Goal: Transaction & Acquisition: Purchase product/service

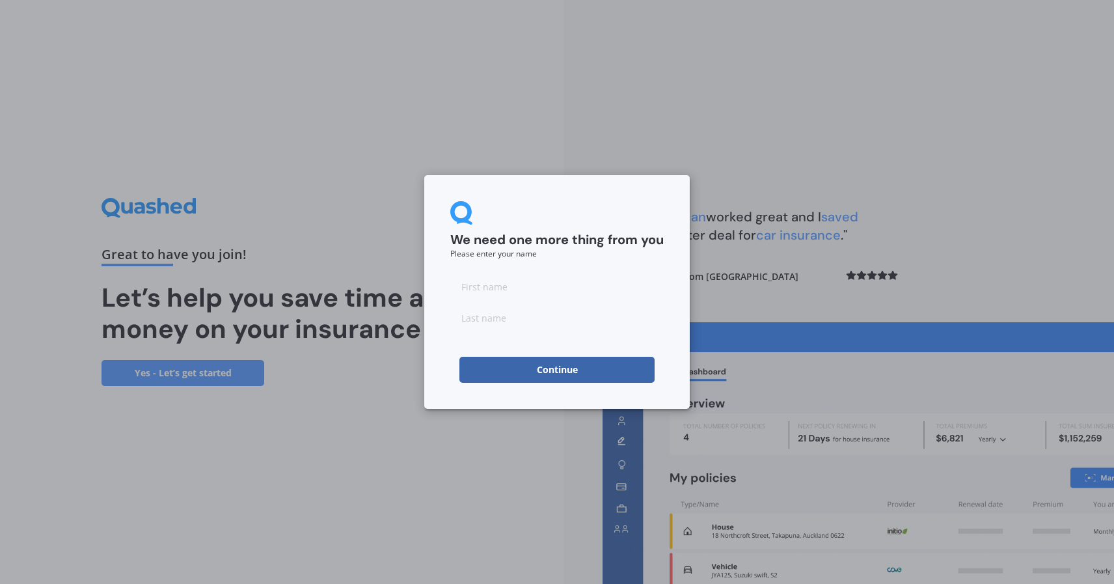
click at [572, 298] on input at bounding box center [556, 286] width 213 height 26
type input "[PERSON_NAME]"
click at [548, 274] on input "[PERSON_NAME]" at bounding box center [556, 286] width 213 height 26
click at [542, 305] on input at bounding box center [556, 317] width 213 height 26
type input "[PERSON_NAME]"
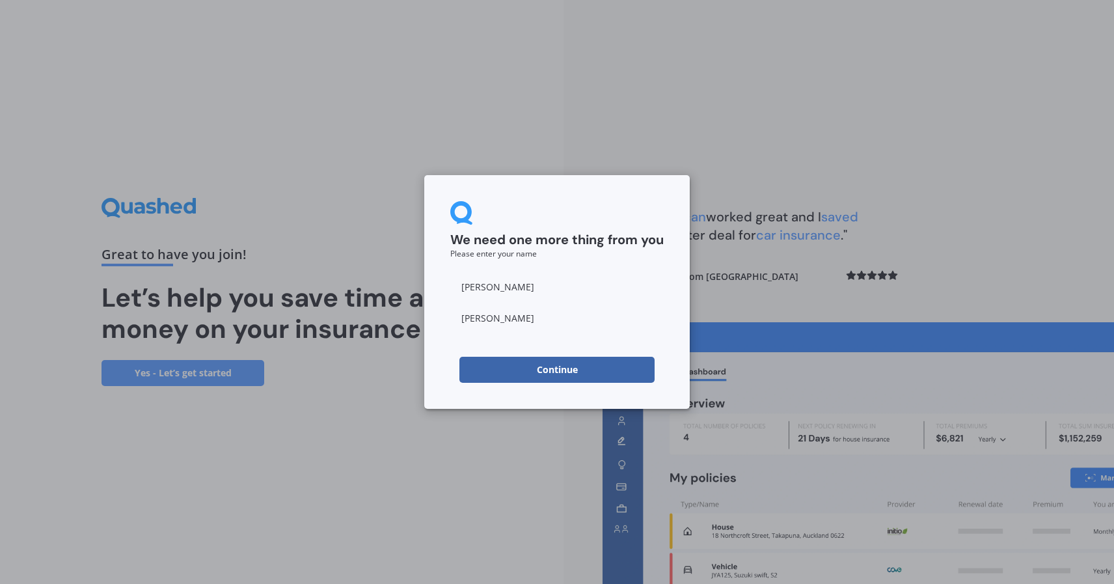
click at [522, 372] on button "Continue" at bounding box center [556, 369] width 195 height 26
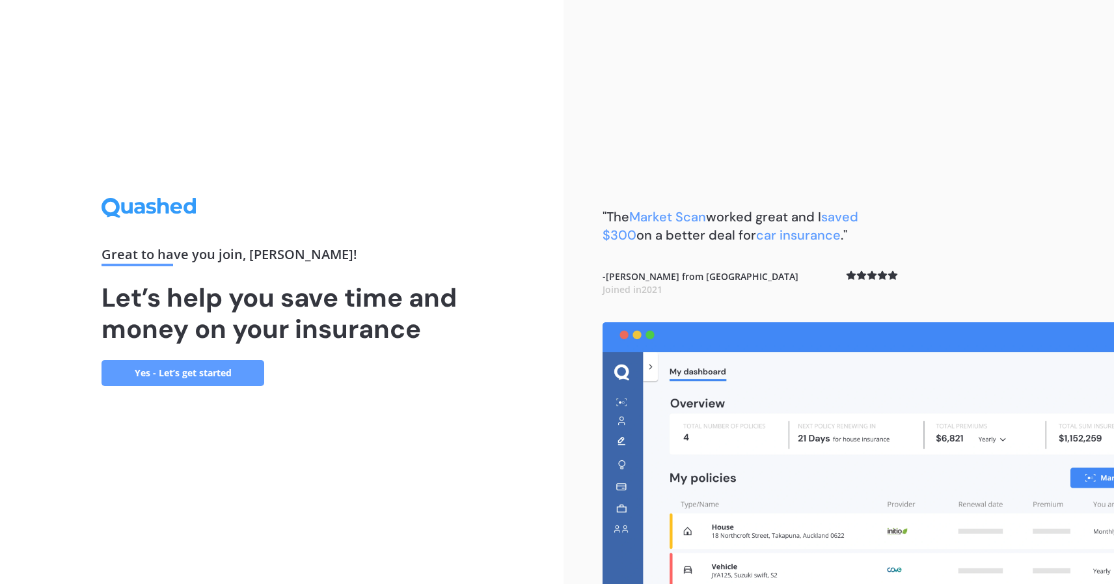
click at [153, 366] on link "Yes - Let’s get started" at bounding box center [182, 373] width 163 height 26
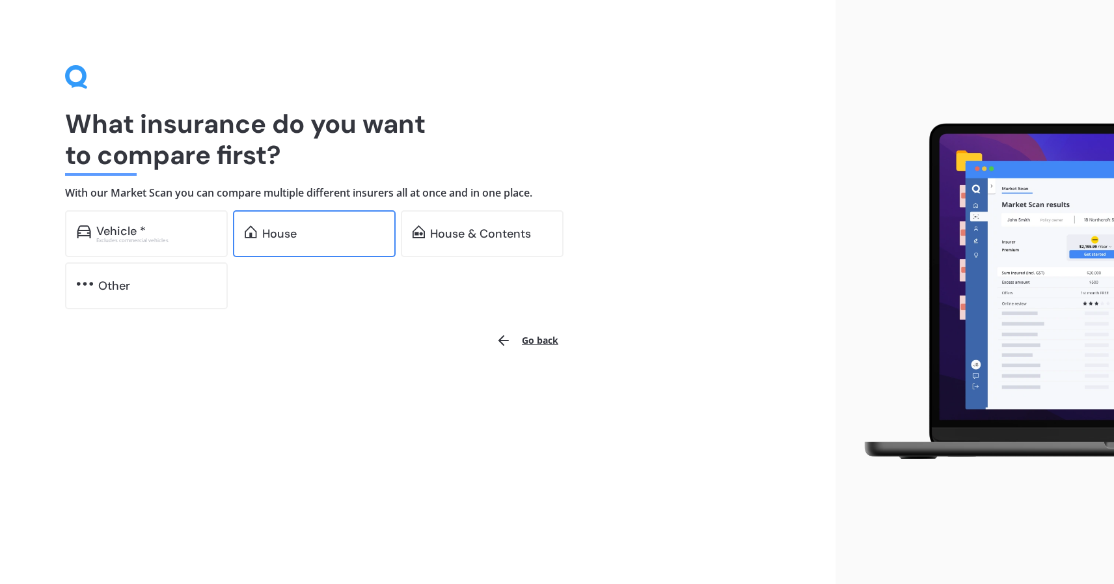
click at [352, 224] on div "House" at bounding box center [314, 233] width 163 height 47
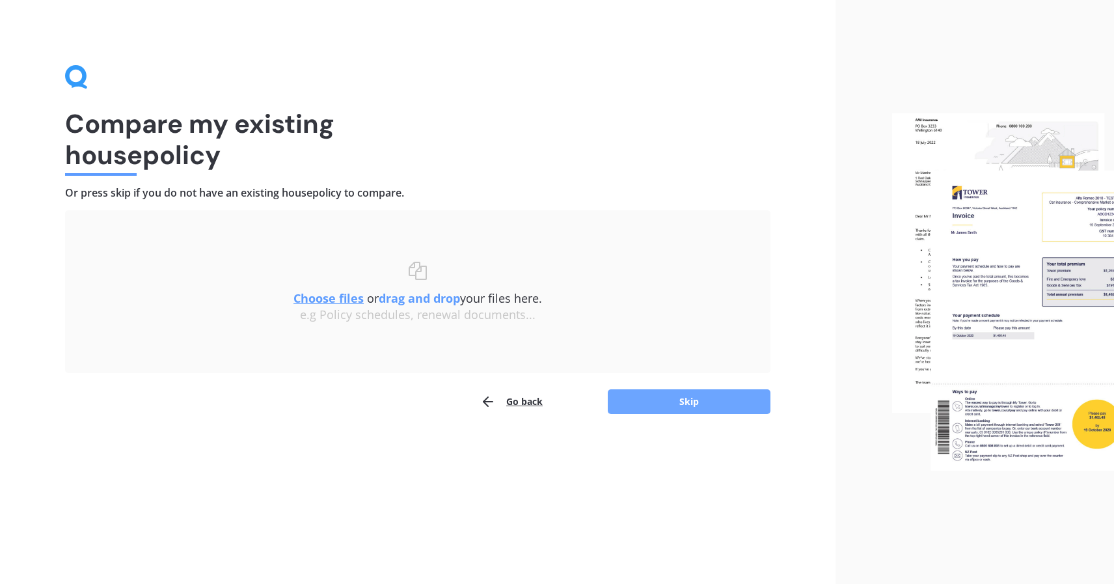
click at [675, 405] on button "Skip" at bounding box center [689, 401] width 163 height 25
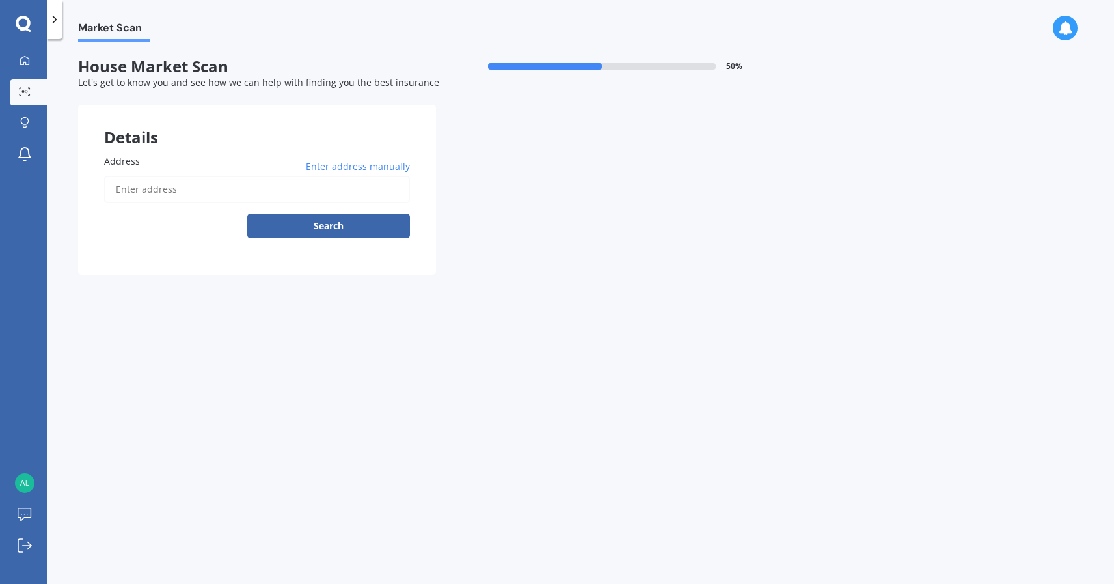
click at [228, 189] on input "Address" at bounding box center [257, 189] width 306 height 27
type input "[STREET_ADDRESS]"
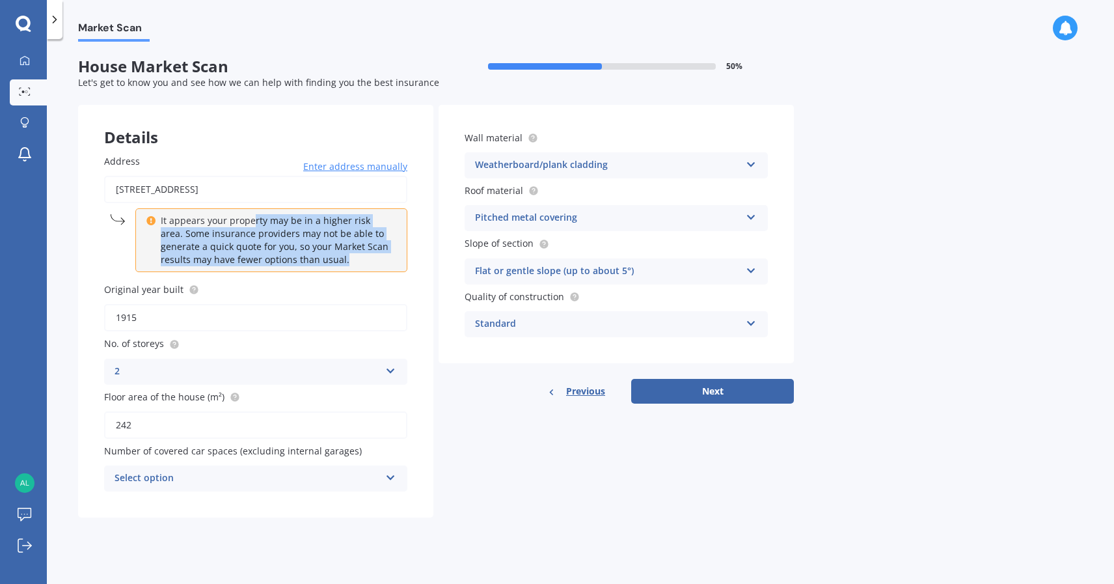
drag, startPoint x: 338, startPoint y: 269, endPoint x: 254, endPoint y: 220, distance: 96.8
click at [254, 220] on div "It appears your property may be in a higher risk area. Some insurance providers…" at bounding box center [271, 240] width 272 height 64
click at [254, 220] on p "It appears your property may be in a higher risk area. Some insurance providers…" at bounding box center [276, 240] width 230 height 52
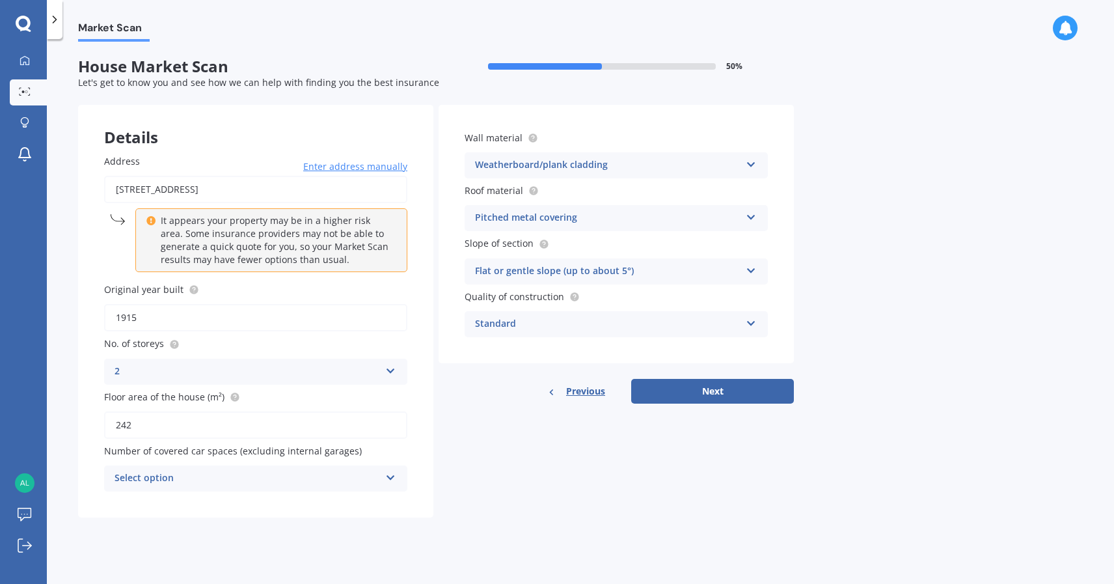
click at [358, 474] on div "Select option" at bounding box center [246, 478] width 265 height 16
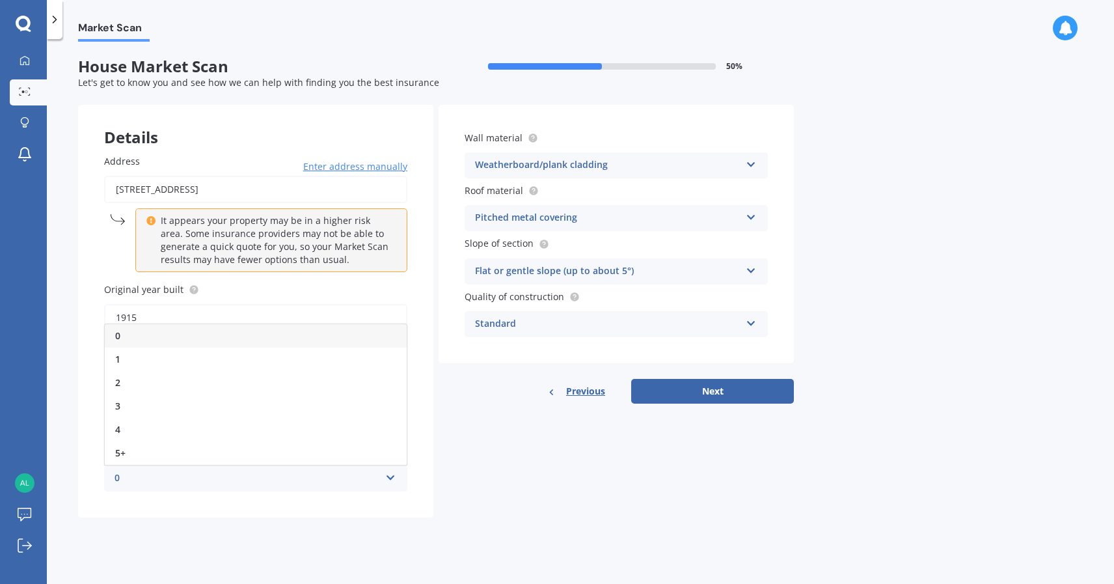
click at [358, 474] on div "0" at bounding box center [246, 478] width 265 height 16
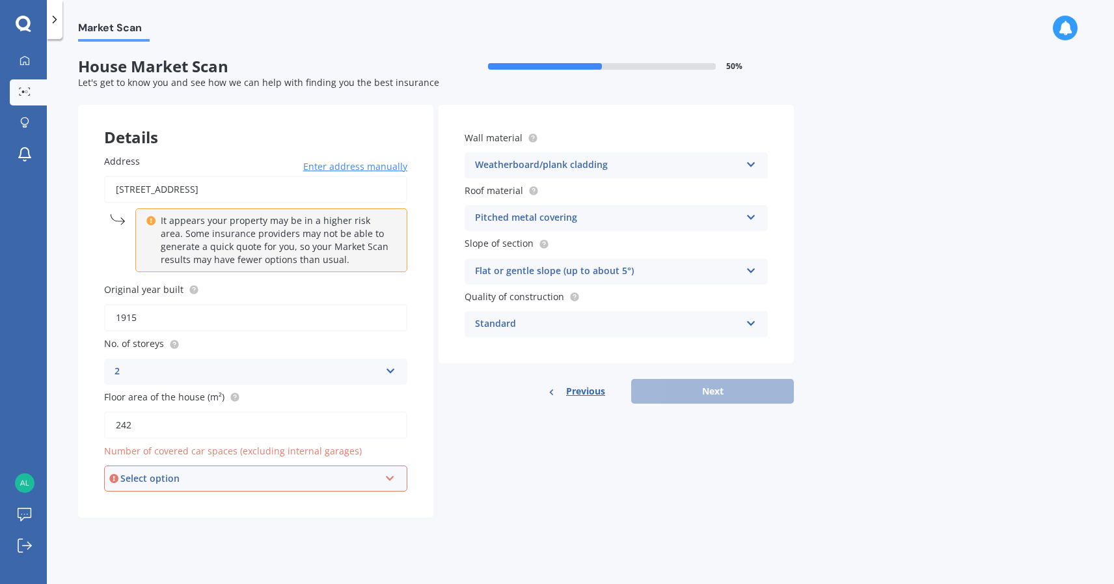
click at [359, 483] on div "Select option" at bounding box center [249, 478] width 259 height 14
click at [327, 343] on div "0" at bounding box center [255, 336] width 301 height 23
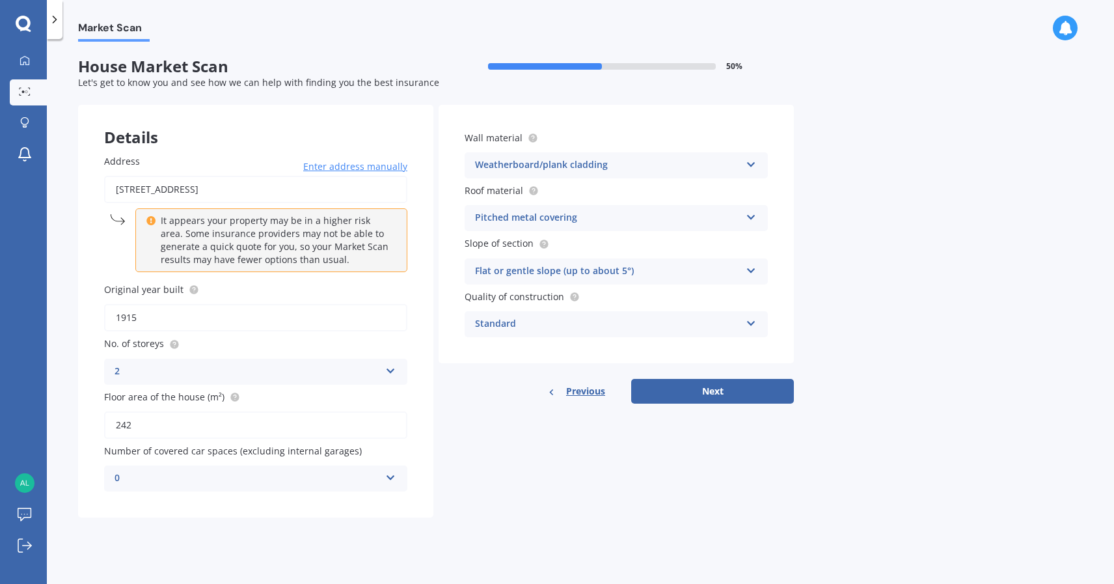
click at [563, 496] on div "Details Address [STREET_ADDRESS] Enter address manually It appears your propert…" at bounding box center [436, 311] width 716 height 412
click at [722, 336] on div "Standard Standard High Prestige" at bounding box center [615, 324] width 303 height 26
click at [822, 313] on div "Market Scan House Market Scan 50 % Let's get to know you and see how we can hel…" at bounding box center [580, 314] width 1067 height 544
click at [747, 392] on button "Next" at bounding box center [712, 391] width 163 height 25
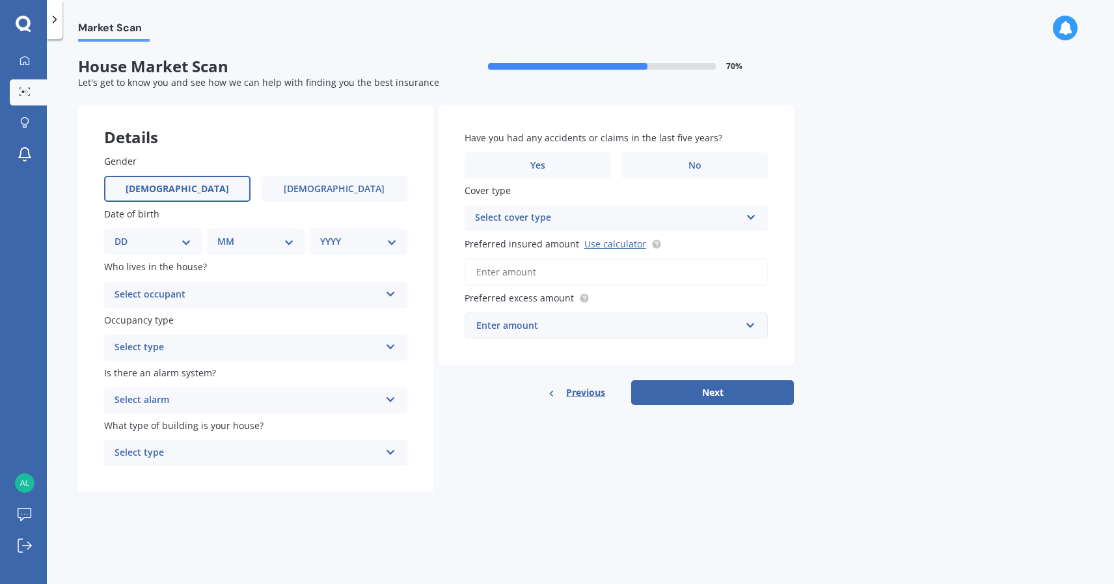
click at [208, 195] on label "[DEMOGRAPHIC_DATA]" at bounding box center [177, 189] width 146 height 26
click at [0, 0] on input "[DEMOGRAPHIC_DATA]" at bounding box center [0, 0] width 0 height 0
click at [176, 239] on select "DD 01 02 03 04 05 06 07 08 09 10 11 12 13 14 15 16 17 18 19 20 21 22 23 24 25 2…" at bounding box center [152, 241] width 77 height 14
select select "20"
click at [125, 235] on select "DD 01 02 03 04 05 06 07 08 09 10 11 12 13 14 15 16 17 18 19 20 21 22 23 24 25 2…" at bounding box center [152, 241] width 77 height 14
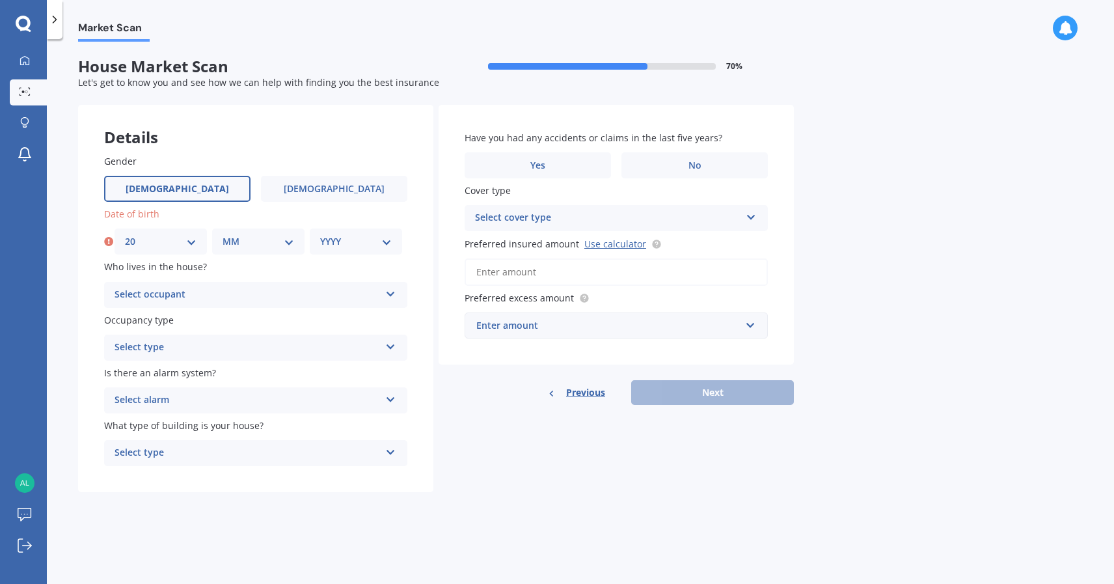
click at [267, 237] on select "MM 01 02 03 04 05 06 07 08 09 10 11 12" at bounding box center [258, 241] width 72 height 14
select select "03"
click at [222, 235] on select "MM 01 02 03 04 05 06 07 08 09 10 11 12" at bounding box center [258, 241] width 72 height 14
click at [320, 239] on select "YYYY 2009 2008 2007 2006 2005 2004 2003 2002 2001 2000 1999 1998 1997 1996 1995…" at bounding box center [356, 241] width 72 height 14
select select "1987"
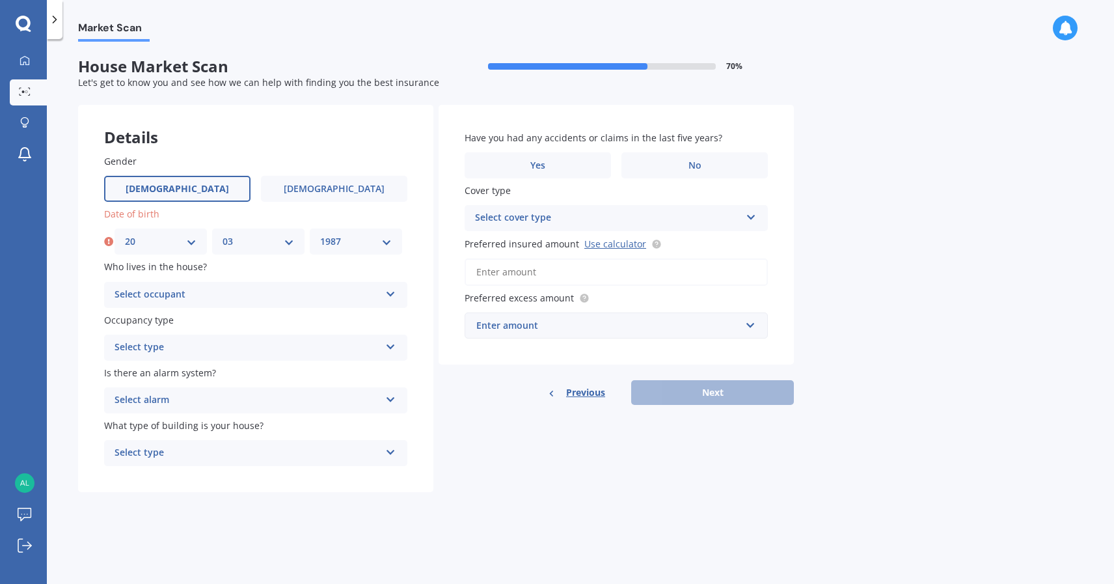
click at [320, 235] on select "YYYY 2009 2008 2007 2006 2005 2004 2003 2002 2001 2000 1999 1998 1997 1996 1995…" at bounding box center [356, 241] width 72 height 14
click at [185, 293] on div "Select occupant" at bounding box center [246, 295] width 265 height 16
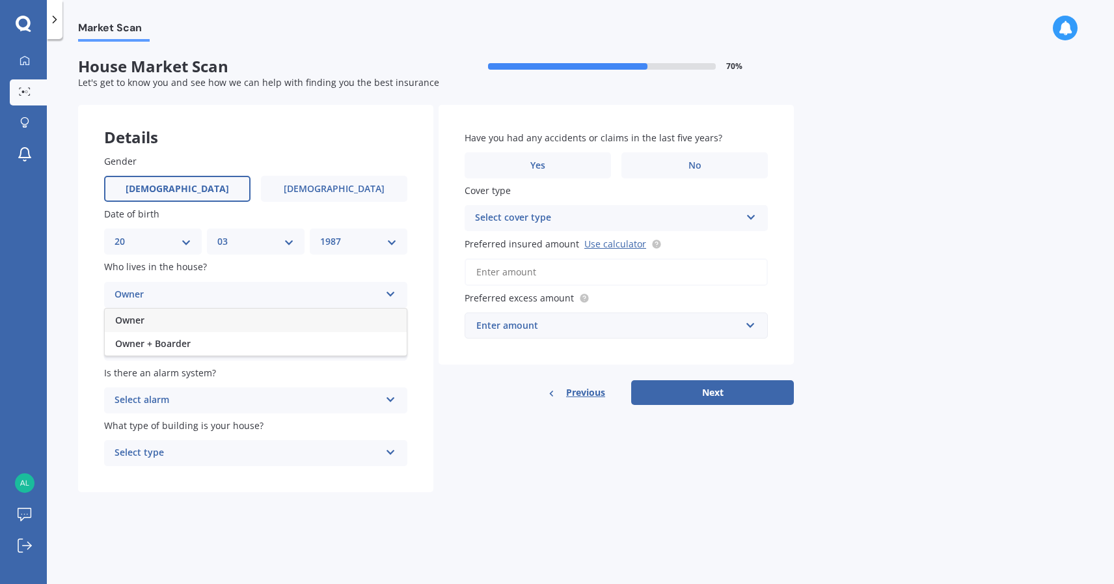
click at [187, 327] on div "Owner" at bounding box center [256, 319] width 302 height 23
click at [196, 352] on div "Select type" at bounding box center [246, 348] width 265 height 16
click at [203, 376] on div "Permanent" at bounding box center [256, 372] width 302 height 23
click at [212, 406] on div "Select alarm" at bounding box center [246, 400] width 265 height 16
click at [215, 429] on div "Yes, monitored" at bounding box center [256, 425] width 302 height 23
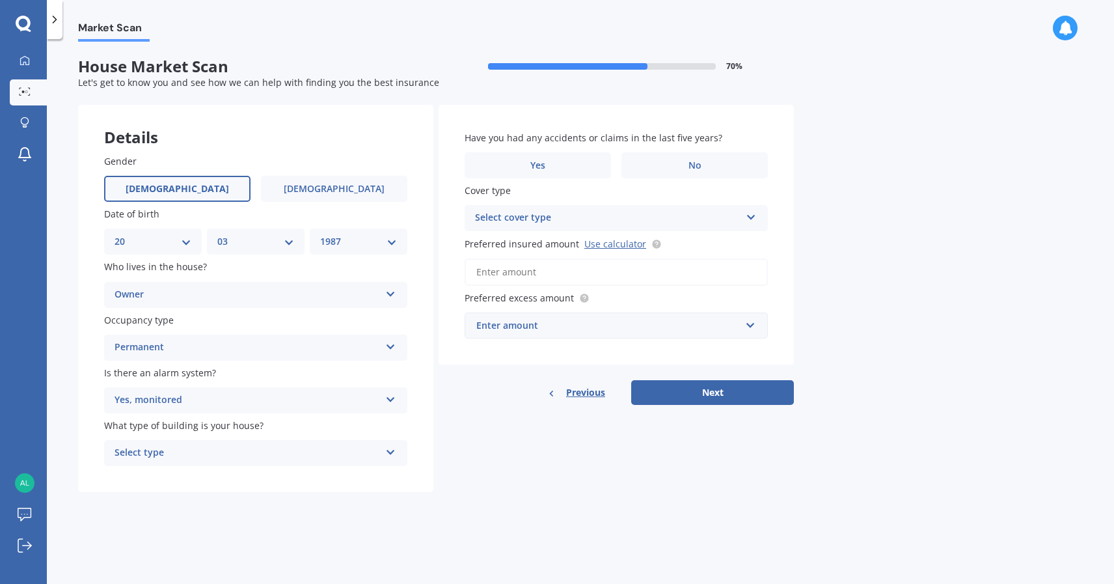
click at [217, 426] on span "What type of building is your house?" at bounding box center [183, 425] width 159 height 12
click at [226, 427] on span "What type of building is your house?" at bounding box center [183, 425] width 159 height 12
drag, startPoint x: 226, startPoint y: 427, endPoint x: 265, endPoint y: 427, distance: 38.4
click at [265, 427] on label "What type of building is your house?" at bounding box center [253, 425] width 298 height 14
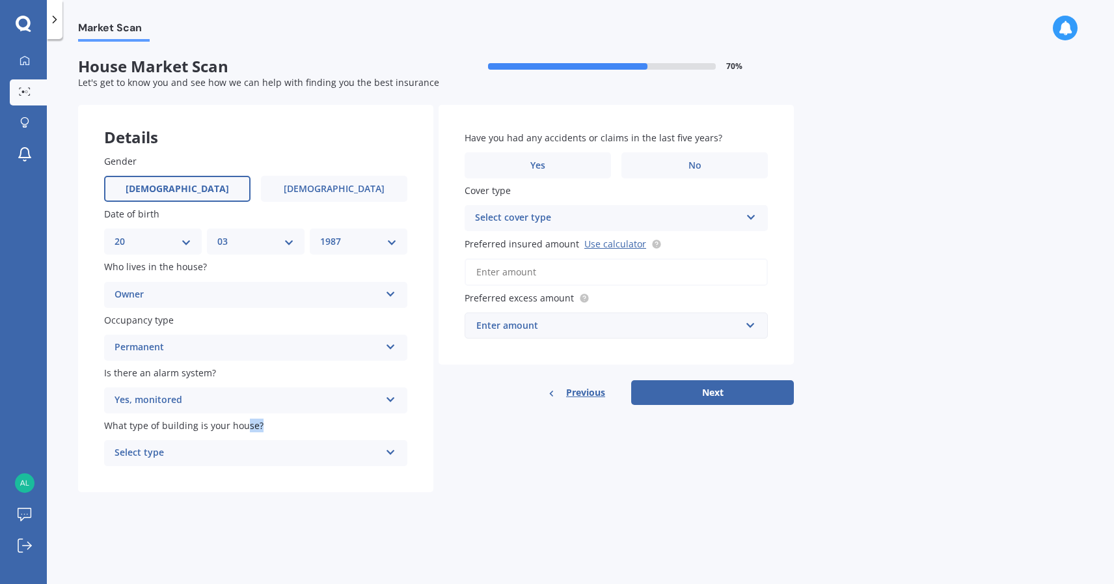
drag, startPoint x: 265, startPoint y: 427, endPoint x: 257, endPoint y: 440, distance: 14.6
click at [244, 427] on label "What type of building is your house?" at bounding box center [253, 425] width 298 height 14
click at [274, 430] on label "What type of building is your house?" at bounding box center [253, 425] width 298 height 14
click at [291, 449] on div "Select type" at bounding box center [246, 453] width 265 height 16
click at [301, 484] on div "Freestanding" at bounding box center [256, 477] width 302 height 23
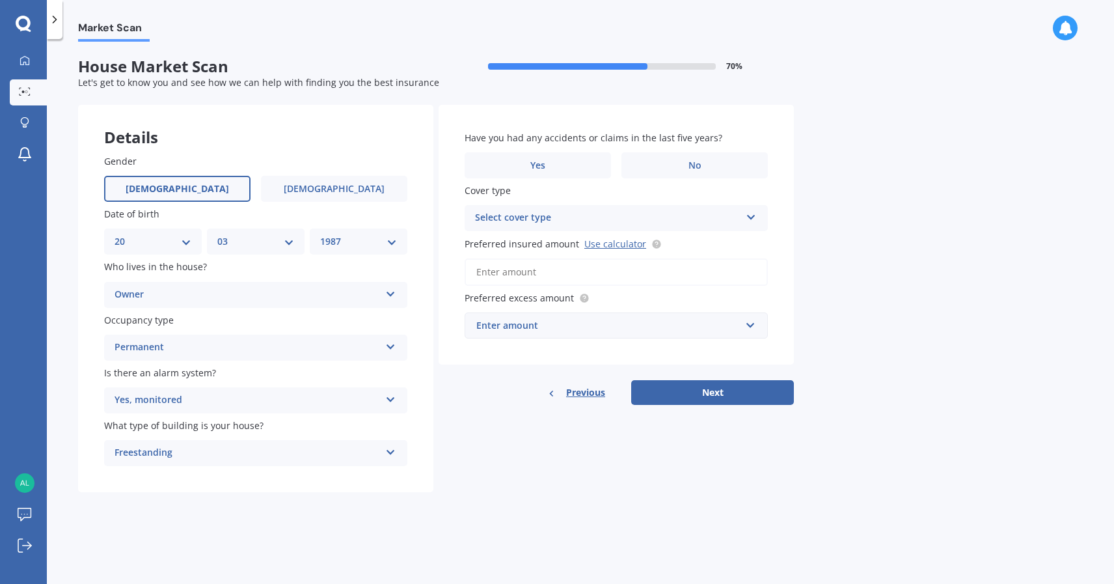
click at [559, 209] on div "Select cover type High" at bounding box center [615, 218] width 303 height 26
click at [632, 189] on label "Cover type" at bounding box center [613, 190] width 298 height 14
click at [666, 158] on label "No" at bounding box center [694, 165] width 146 height 26
click at [0, 0] on input "No" at bounding box center [0, 0] width 0 height 0
click at [798, 250] on div "Market Scan House Market Scan 70 % Let's get to know you and see how we can hel…" at bounding box center [580, 314] width 1067 height 544
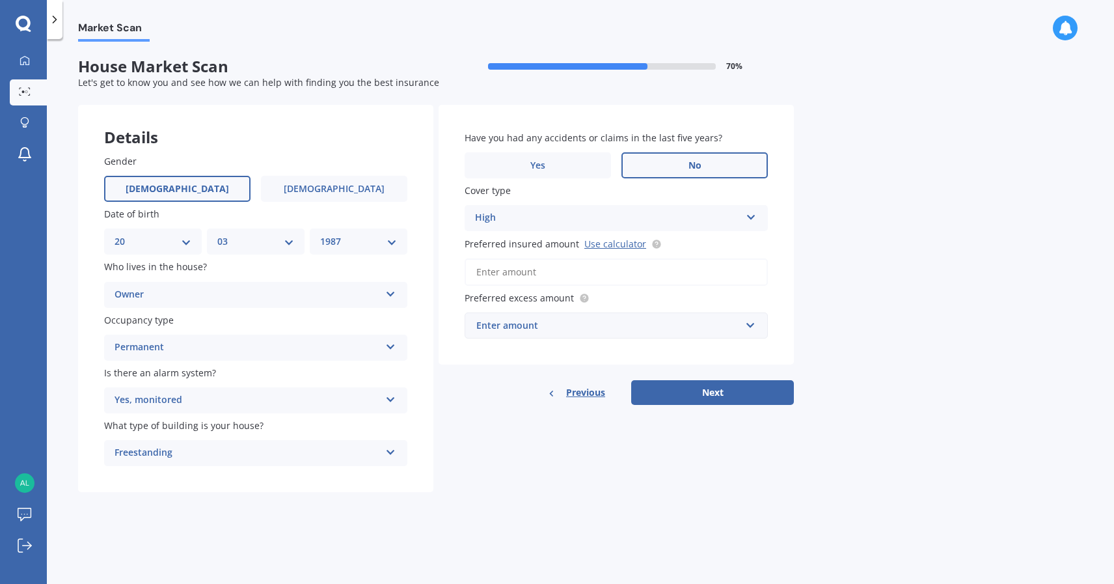
click at [647, 327] on div "Enter amount" at bounding box center [608, 325] width 264 height 14
click at [848, 247] on div "Market Scan House Market Scan 70 % Let's get to know you and see how we can hel…" at bounding box center [580, 314] width 1067 height 544
click at [648, 329] on div "$300" at bounding box center [608, 325] width 264 height 14
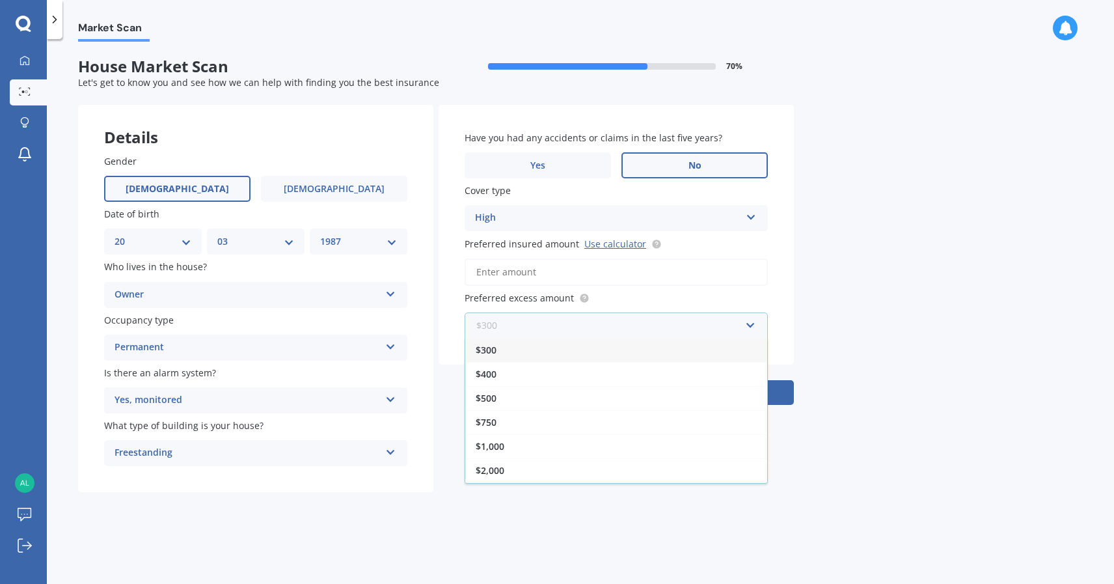
scroll to position [23, 0]
click at [615, 465] on div "$2,500" at bounding box center [616, 471] width 302 height 24
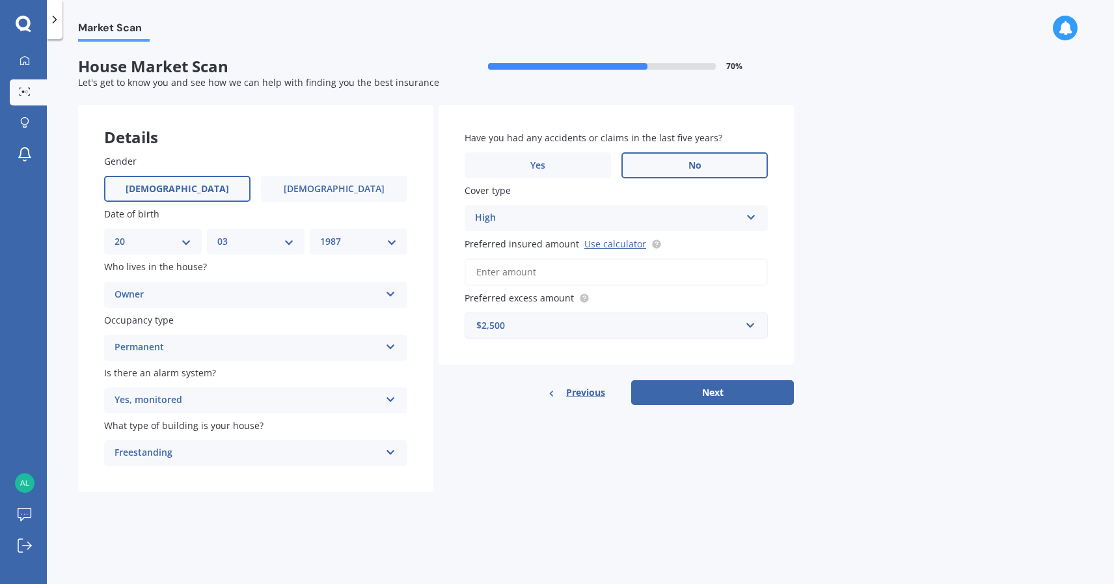
click at [907, 285] on div "Market Scan House Market Scan 70 % Let's get to know you and see how we can hel…" at bounding box center [580, 314] width 1067 height 544
click at [620, 247] on link "Use calculator" at bounding box center [615, 243] width 62 height 12
click at [695, 399] on button "Next" at bounding box center [712, 392] width 163 height 25
paste input "$1,214,867"
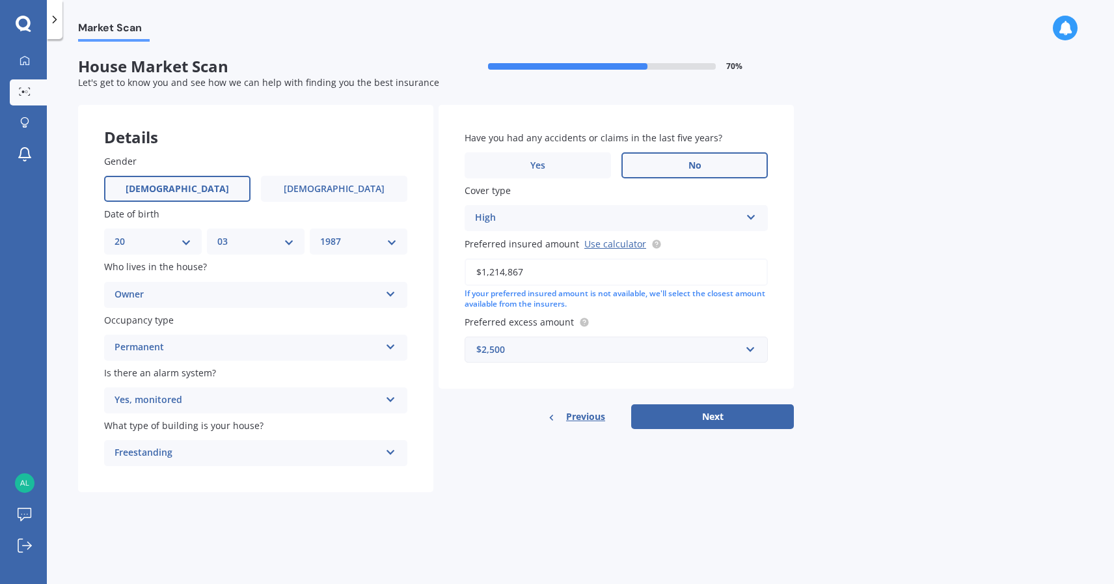
type input "$1,214,867"
click at [799, 290] on div "Market Scan House Market Scan 70 % Let's get to know you and see how we can hel…" at bounding box center [580, 314] width 1067 height 544
click at [721, 425] on button "Next" at bounding box center [712, 416] width 163 height 25
select select "20"
select select "03"
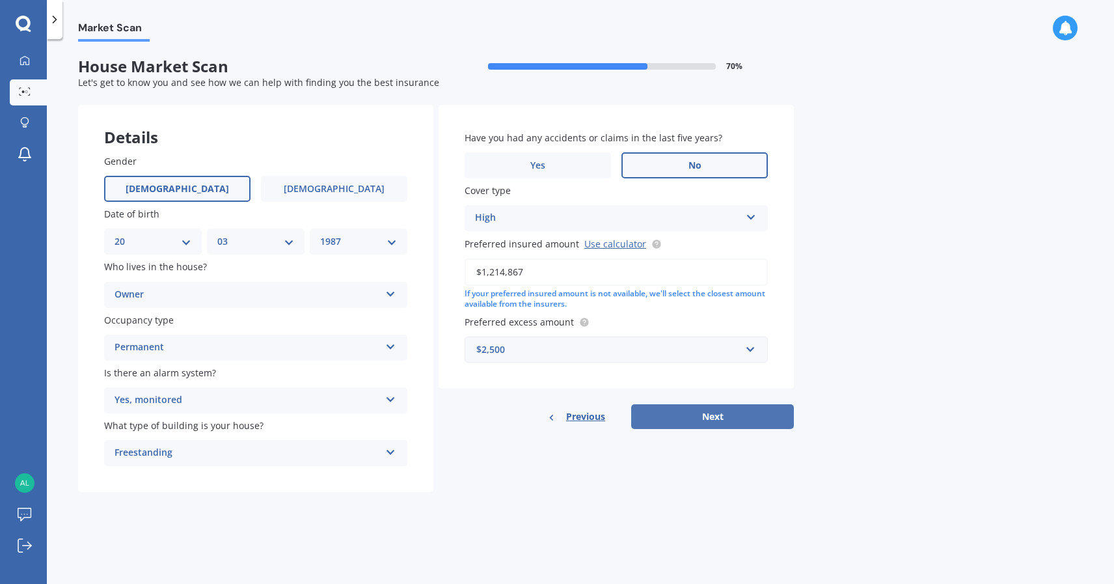
select select "1987"
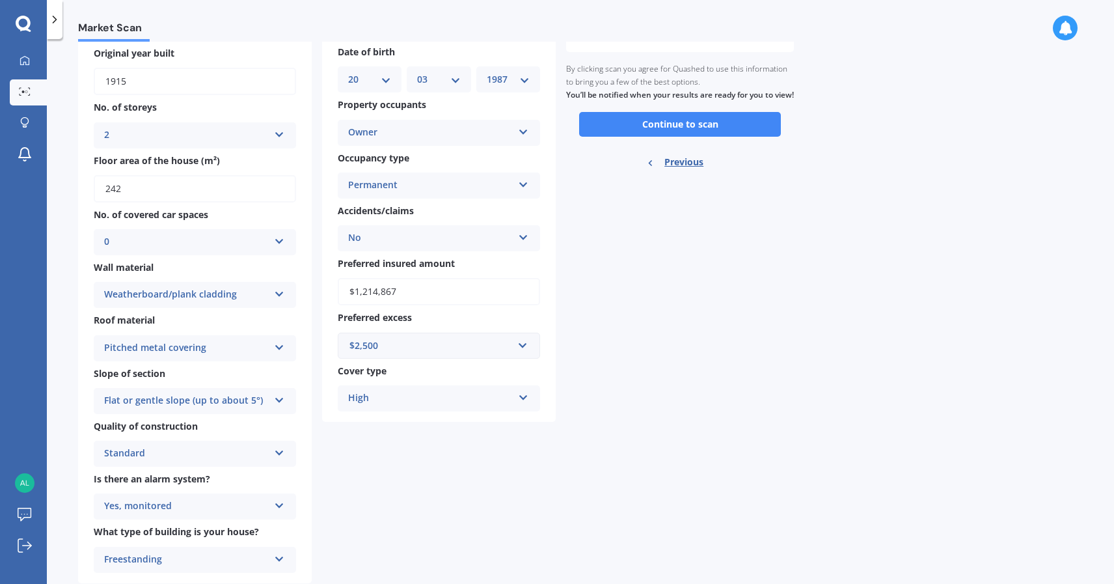
scroll to position [159, 0]
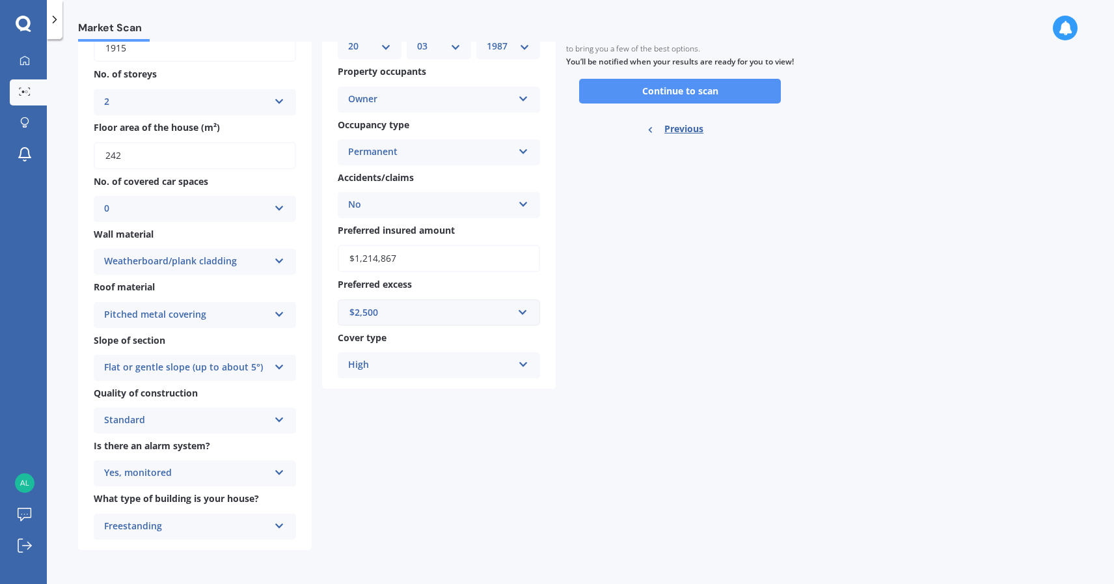
click at [641, 100] on button "Continue to scan" at bounding box center [680, 91] width 202 height 25
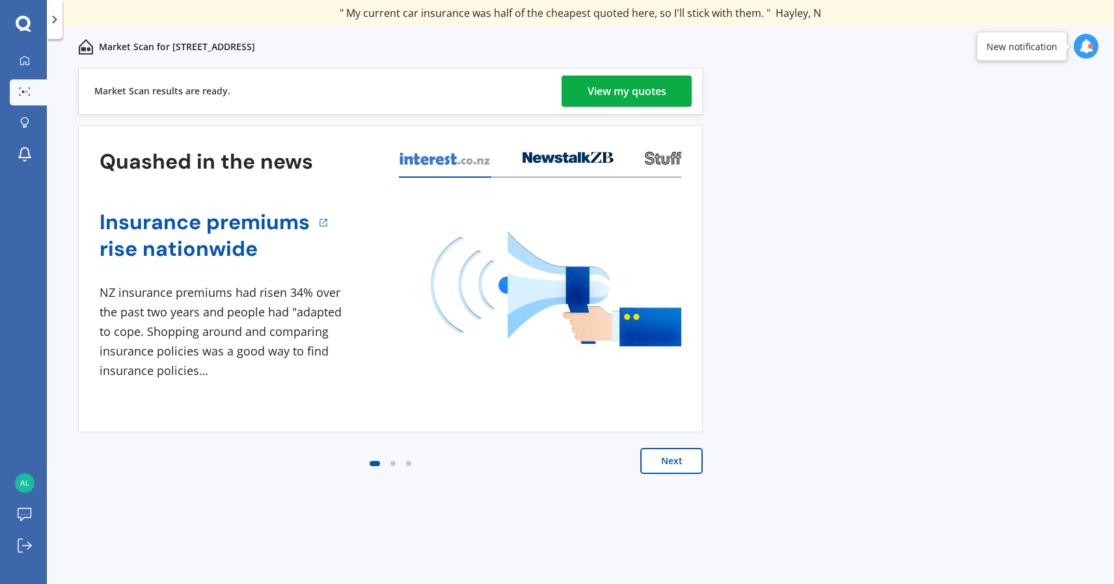
click at [644, 93] on div "View my quotes" at bounding box center [626, 90] width 79 height 31
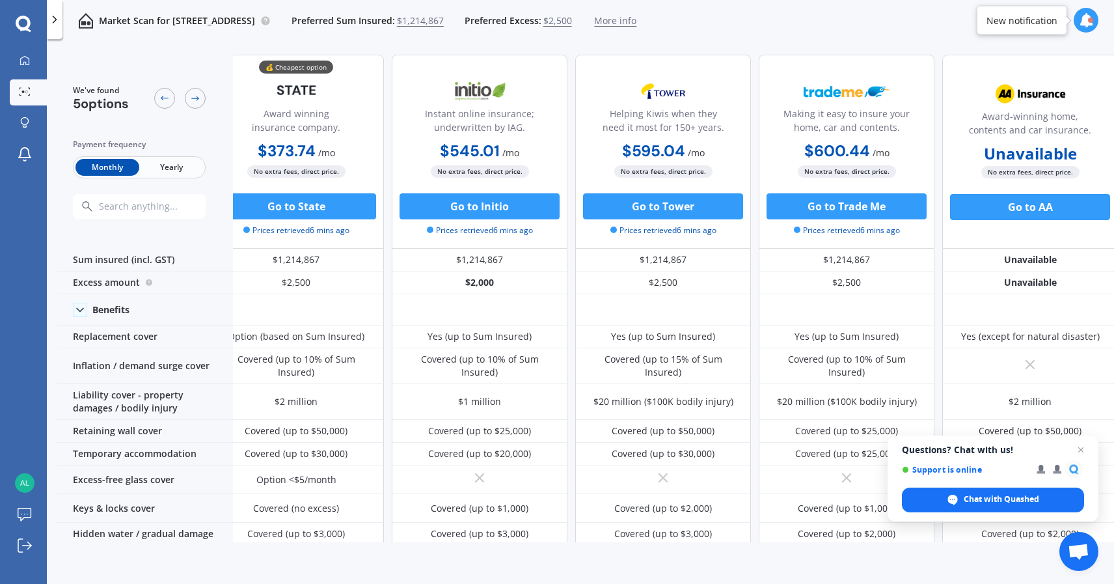
scroll to position [1, 0]
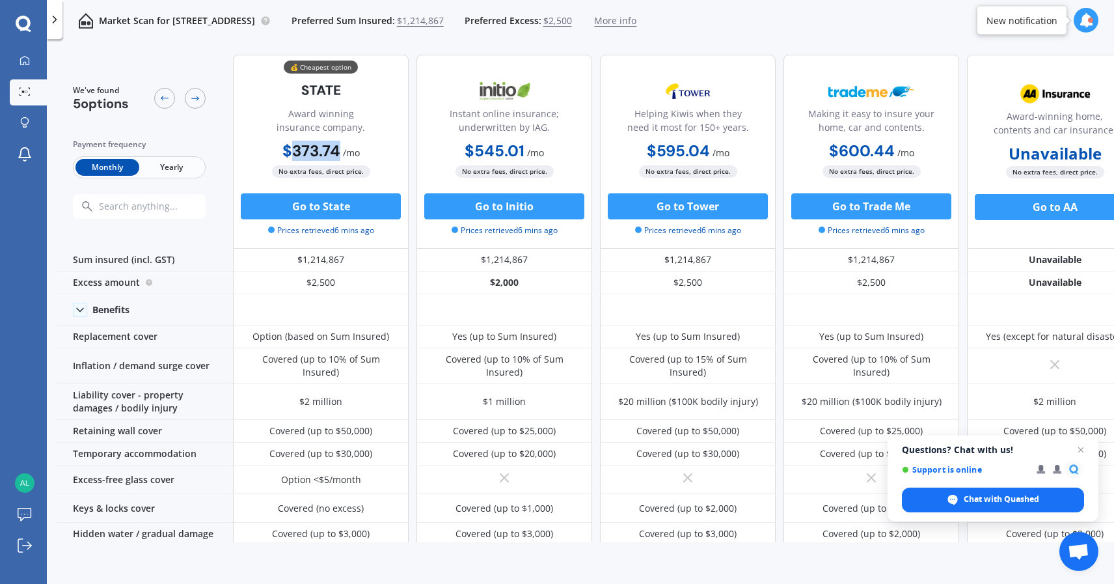
drag, startPoint x: 336, startPoint y: 152, endPoint x: 291, endPoint y: 152, distance: 45.5
click at [291, 152] on b "$373.74" at bounding box center [311, 151] width 58 height 20
copy b "373.74"
click at [451, 47] on div "We've found 5 options Payment frequency Monthly Yearly 💰 Cheapest option Award …" at bounding box center [599, 513] width 1085 height 938
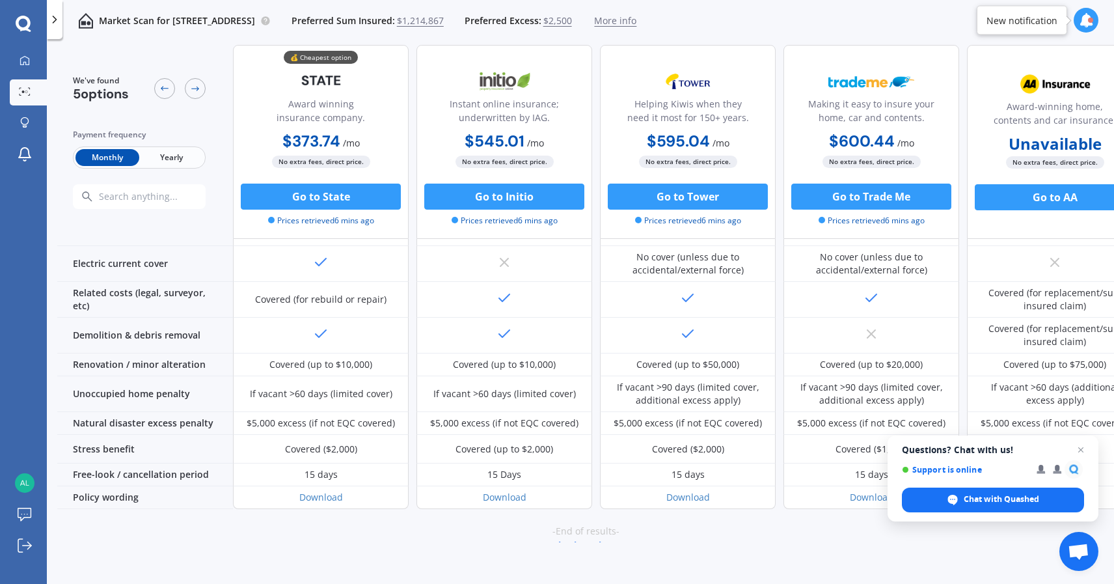
scroll to position [476, 0]
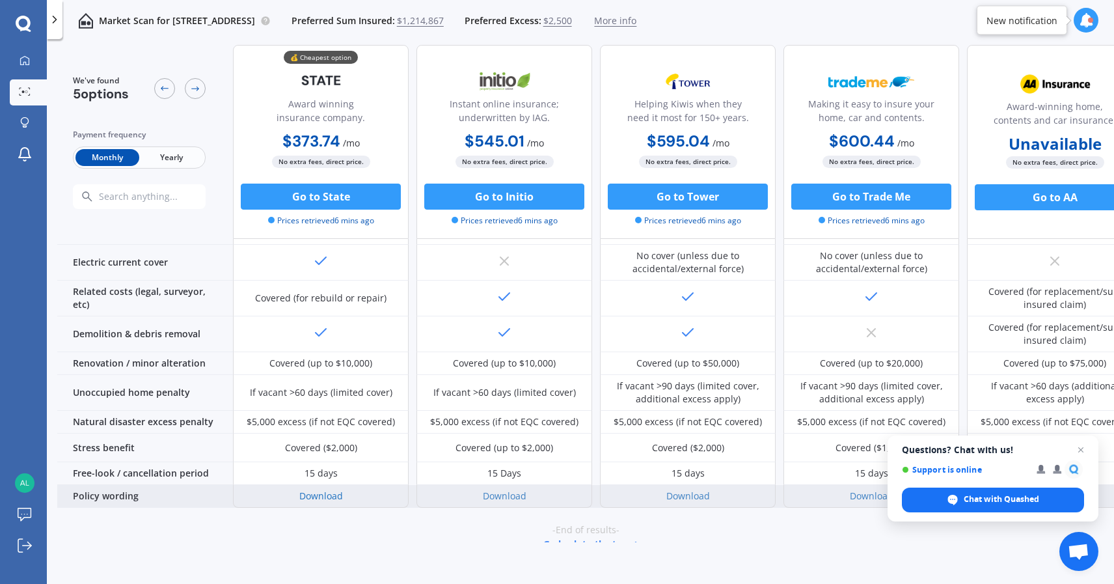
click at [328, 489] on link "Download" at bounding box center [321, 495] width 44 height 12
